Goal: Task Accomplishment & Management: Use online tool/utility

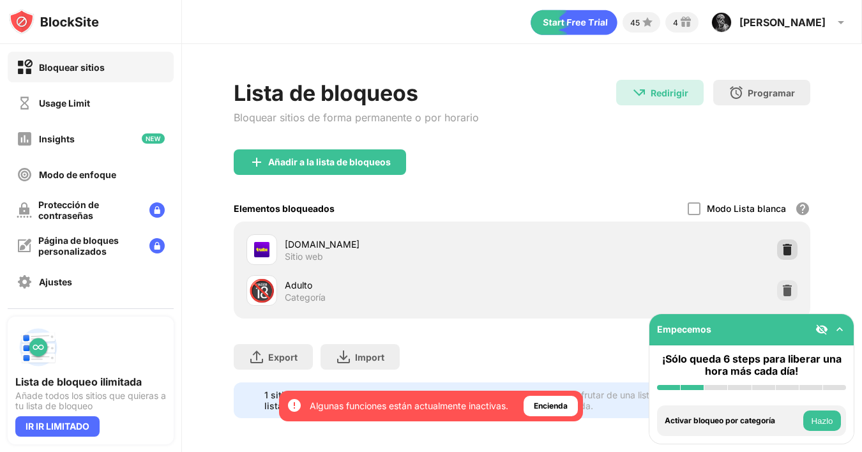
click at [793, 250] on img at bounding box center [787, 249] width 13 height 13
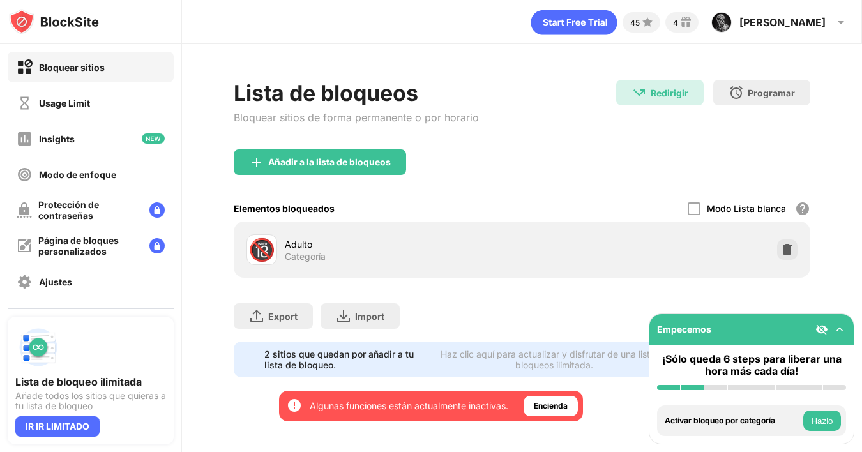
click at [261, 167] on img at bounding box center [256, 162] width 15 height 15
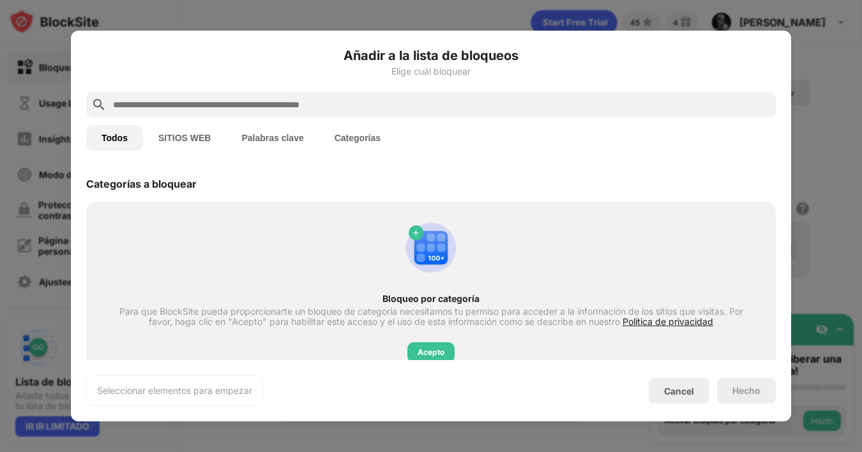
click at [144, 105] on input "text" at bounding box center [441, 104] width 659 height 15
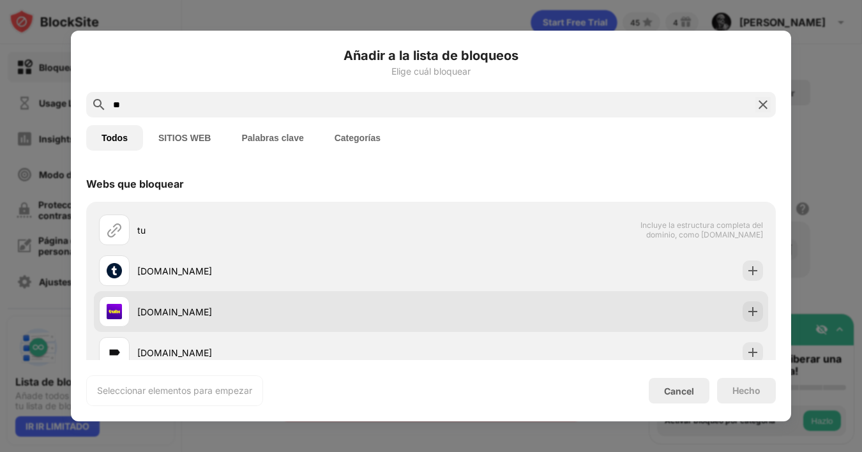
type input "**"
click at [755, 318] on img at bounding box center [753, 311] width 13 height 13
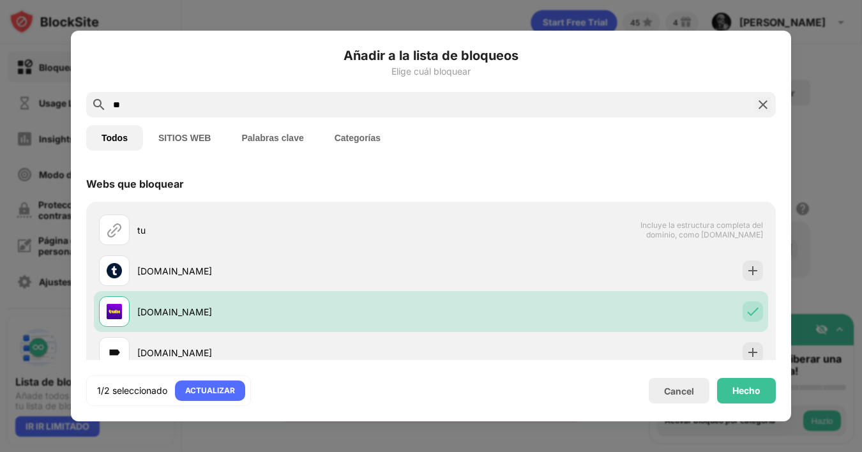
click at [750, 390] on div "Hecho" at bounding box center [747, 391] width 28 height 10
